Goal: Transaction & Acquisition: Purchase product/service

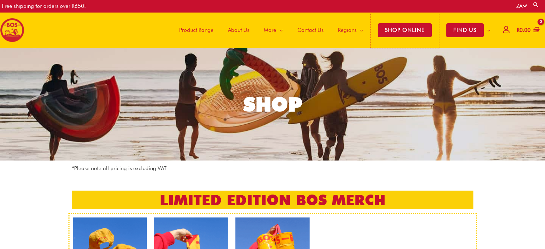
click at [407, 34] on span "SHOP ONLINE" at bounding box center [405, 30] width 54 height 14
click at [400, 33] on span "SHOP ONLINE" at bounding box center [405, 30] width 54 height 14
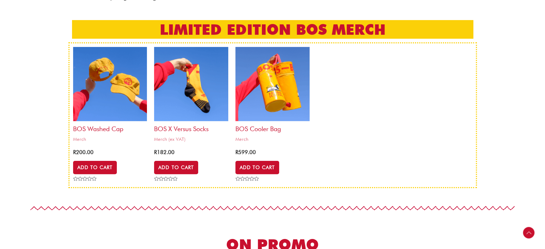
scroll to position [214, 0]
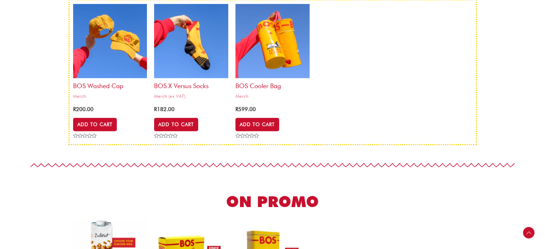
drag, startPoint x: 545, startPoint y: 33, endPoint x: 539, endPoint y: 56, distance: 24.0
click at [539, 56] on section "BOS Washed Cap Merch R 200.00 Add to Cart Rated 0 out of 5 BOS x Versus Socks M…" at bounding box center [272, 72] width 545 height 146
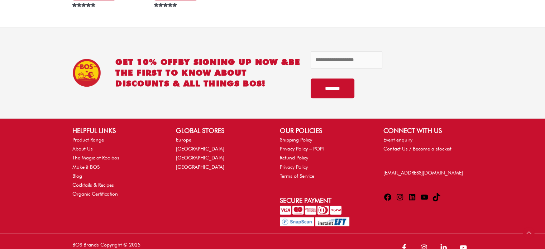
scroll to position [2260, 0]
